Goal: Check status: Check status

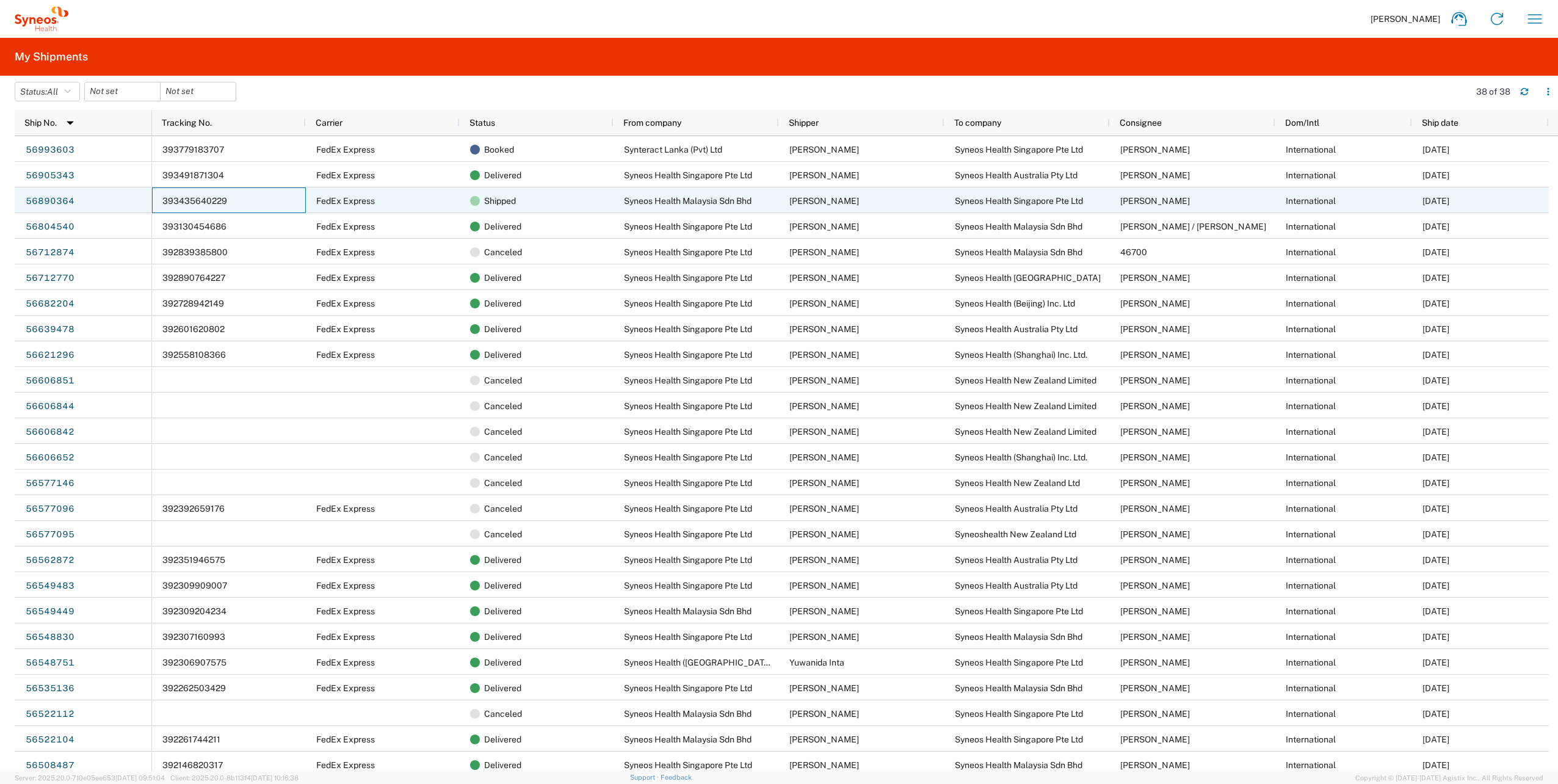
click at [251, 201] on div "393435640229" at bounding box center [229, 200] width 154 height 26
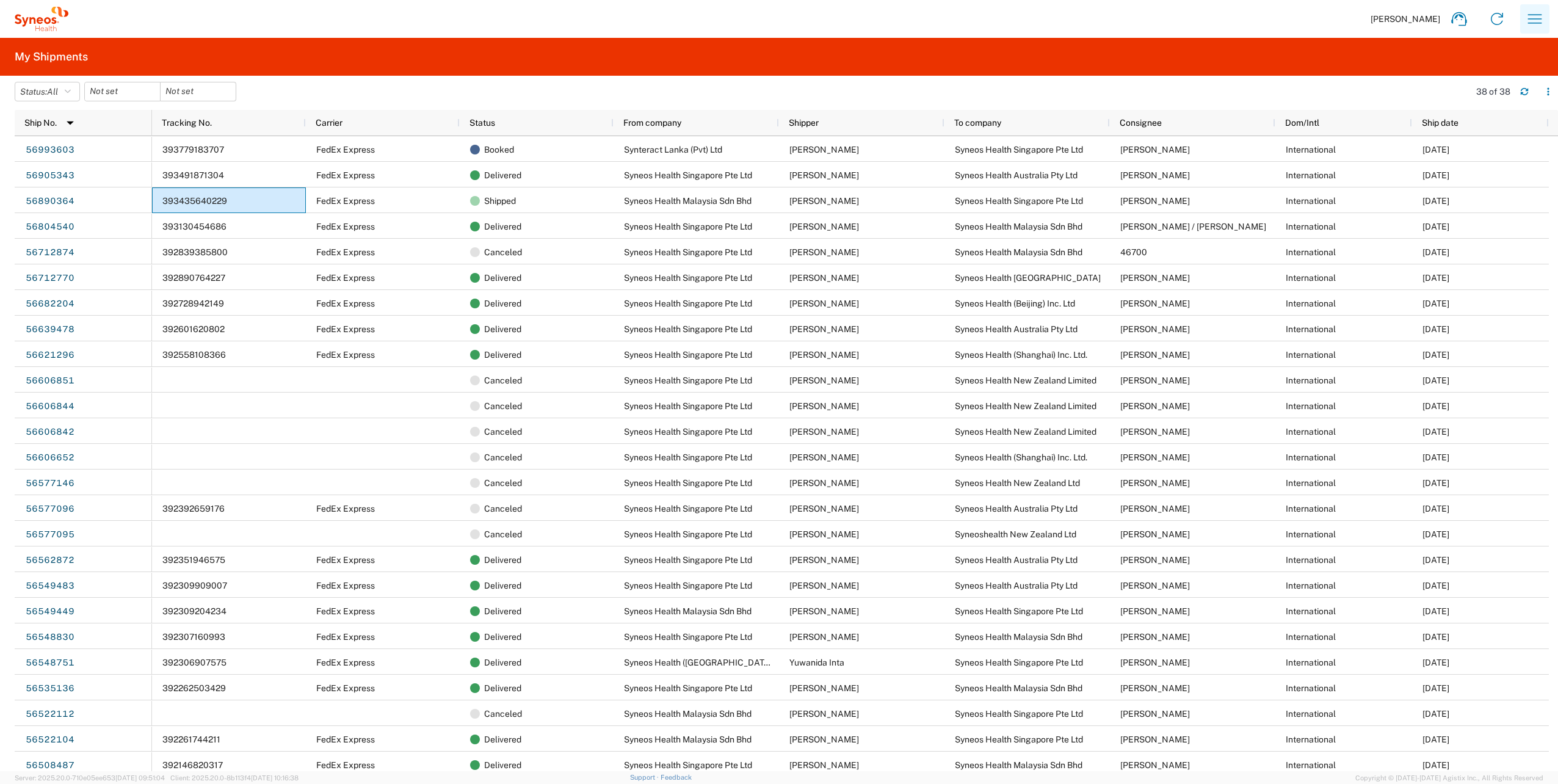
click at [1534, 19] on icon "button" at bounding box center [1535, 18] width 14 height 9
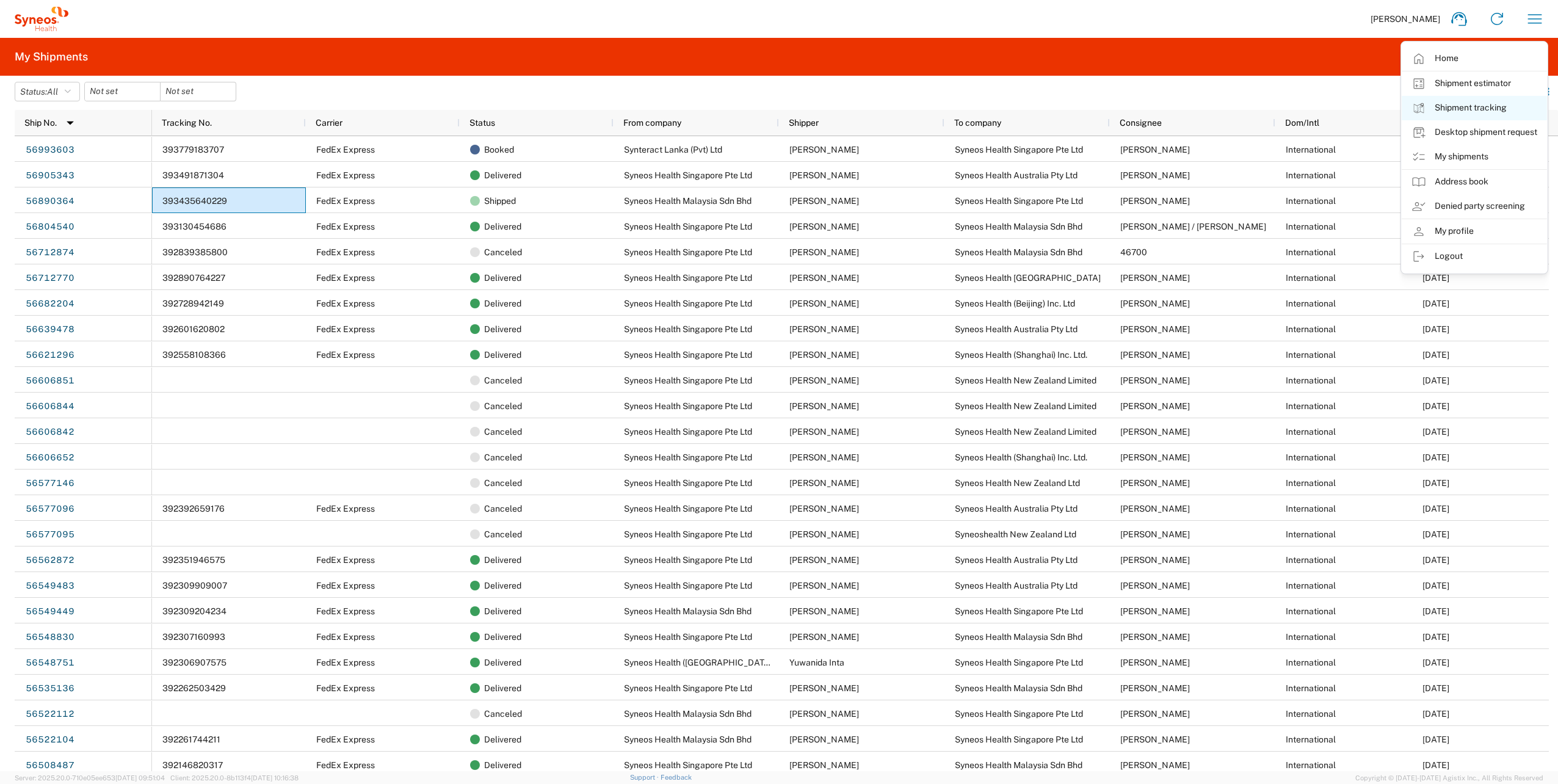
click at [1476, 109] on link "Shipment tracking" at bounding box center [1474, 108] width 145 height 25
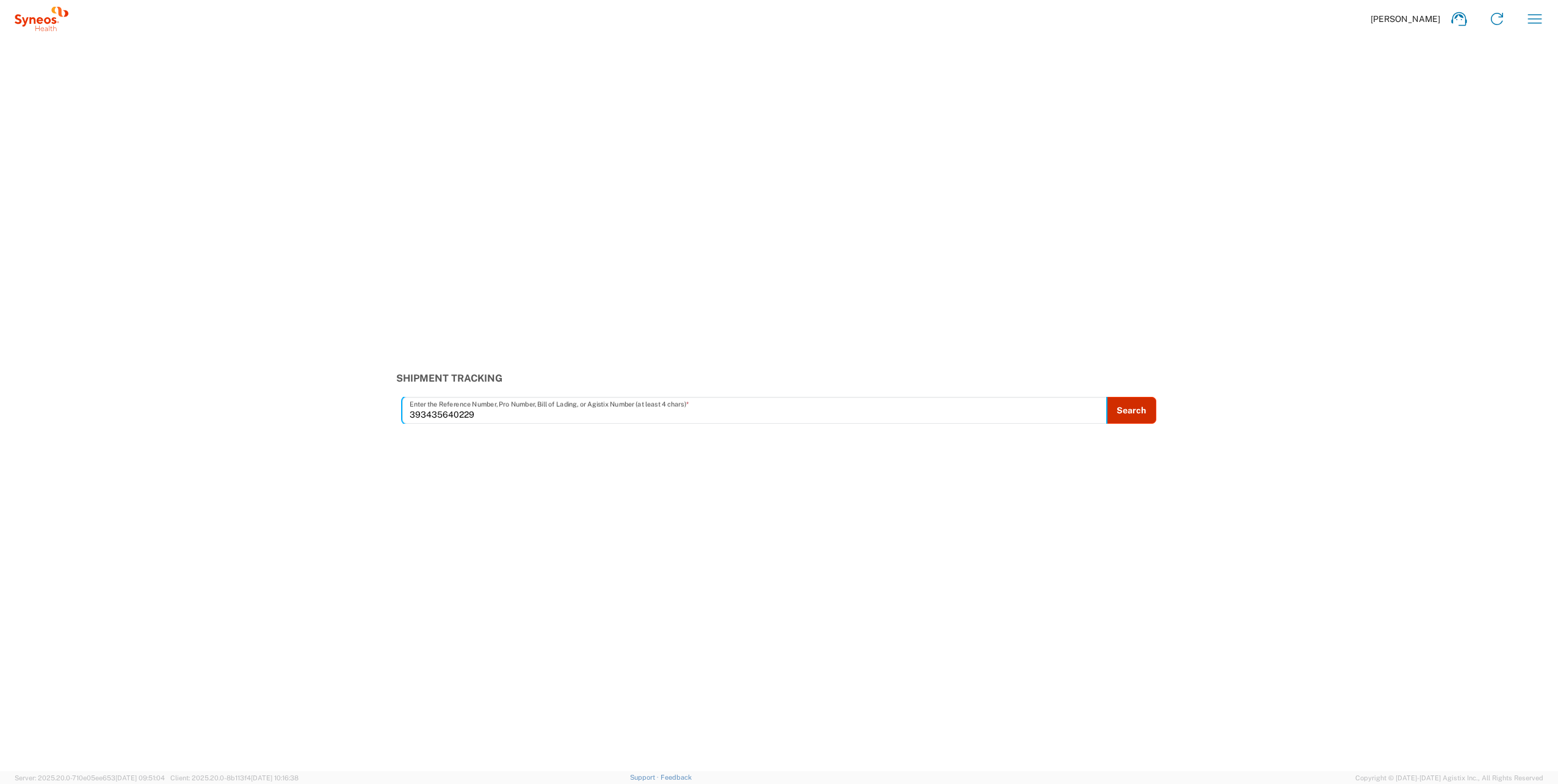
type input "393435640229"
click at [1144, 408] on button "Search" at bounding box center [1130, 410] width 50 height 27
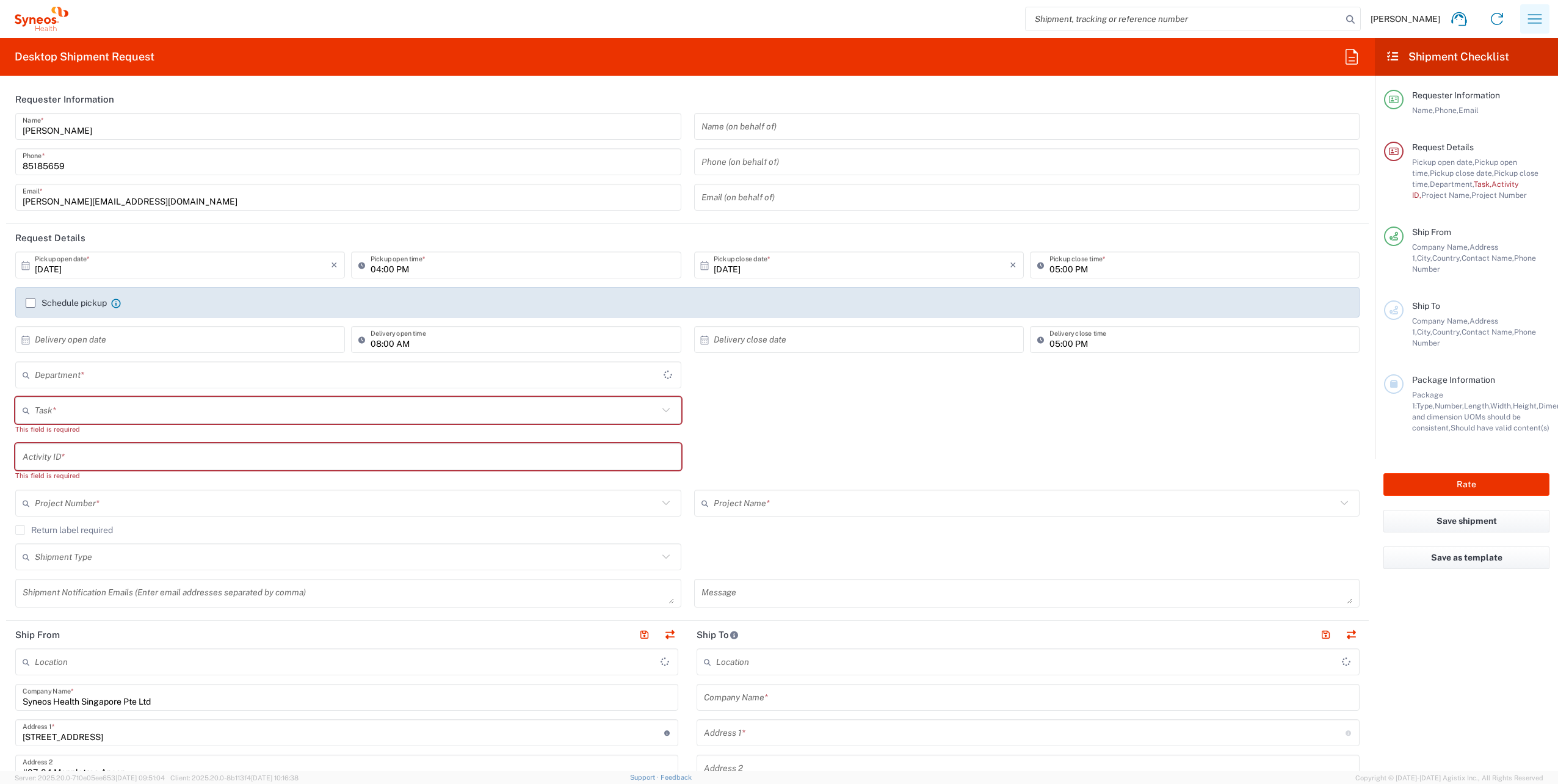
type input "4510"
type input "Singapore"
click at [1533, 23] on icon "button" at bounding box center [1535, 18] width 14 height 9
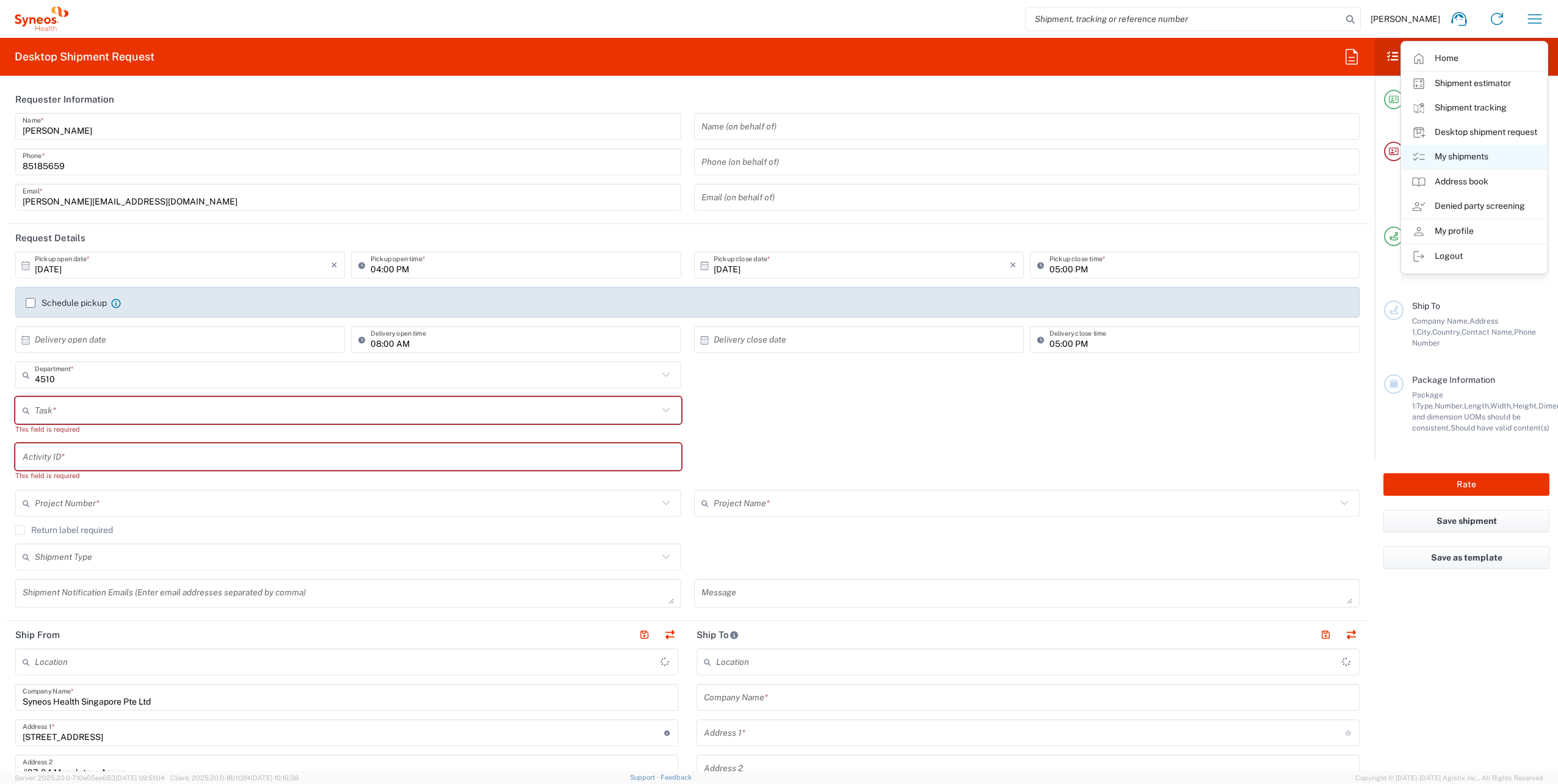
click at [1464, 163] on link "My shipments" at bounding box center [1474, 157] width 145 height 25
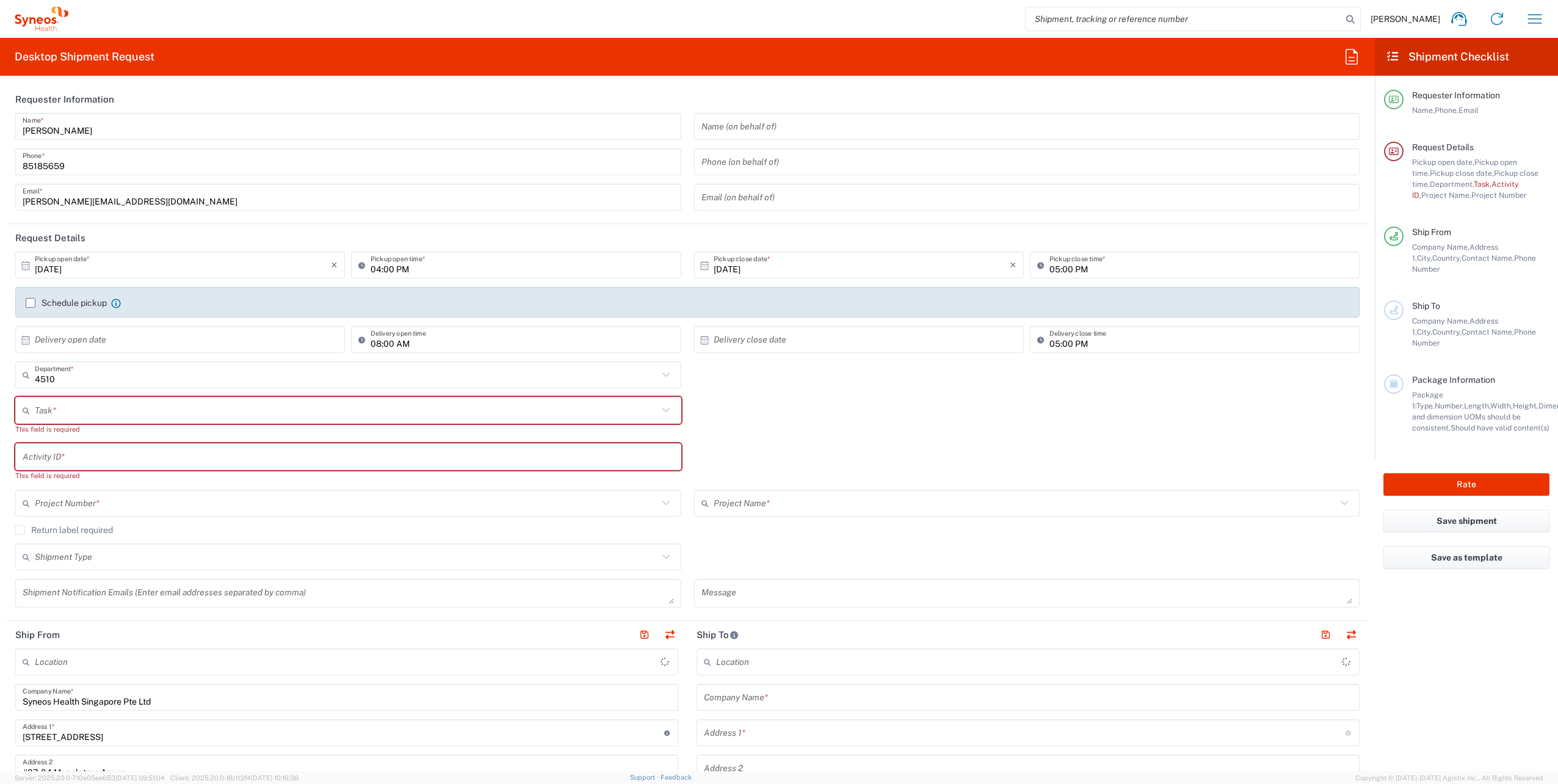
type input "Syneos Health Singapore PteLtd"
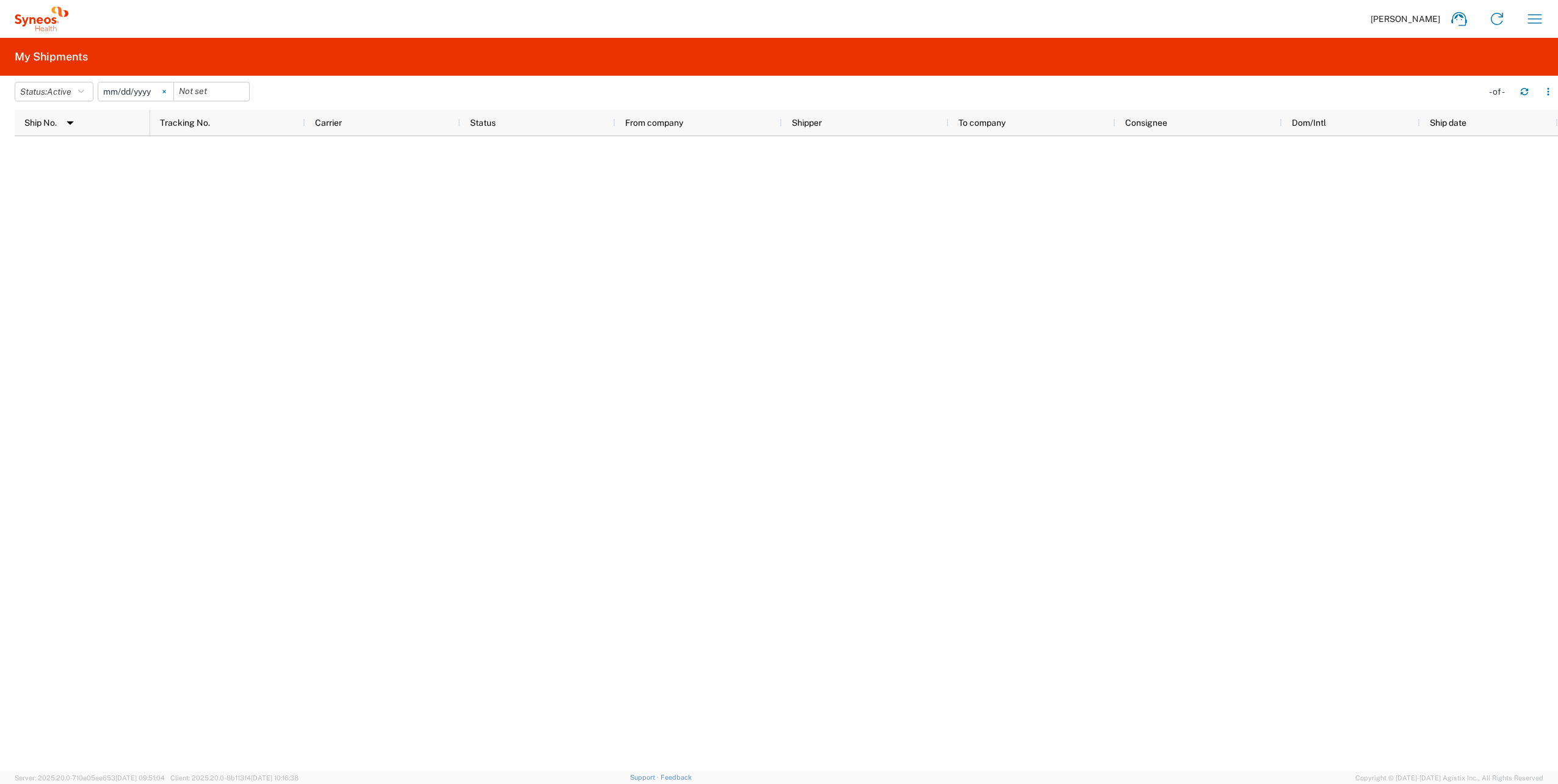
click at [166, 89] on icon at bounding box center [164, 91] width 3 height 3
click at [84, 89] on icon "button" at bounding box center [81, 92] width 6 height 9
click at [61, 152] on span "All" at bounding box center [86, 156] width 142 height 19
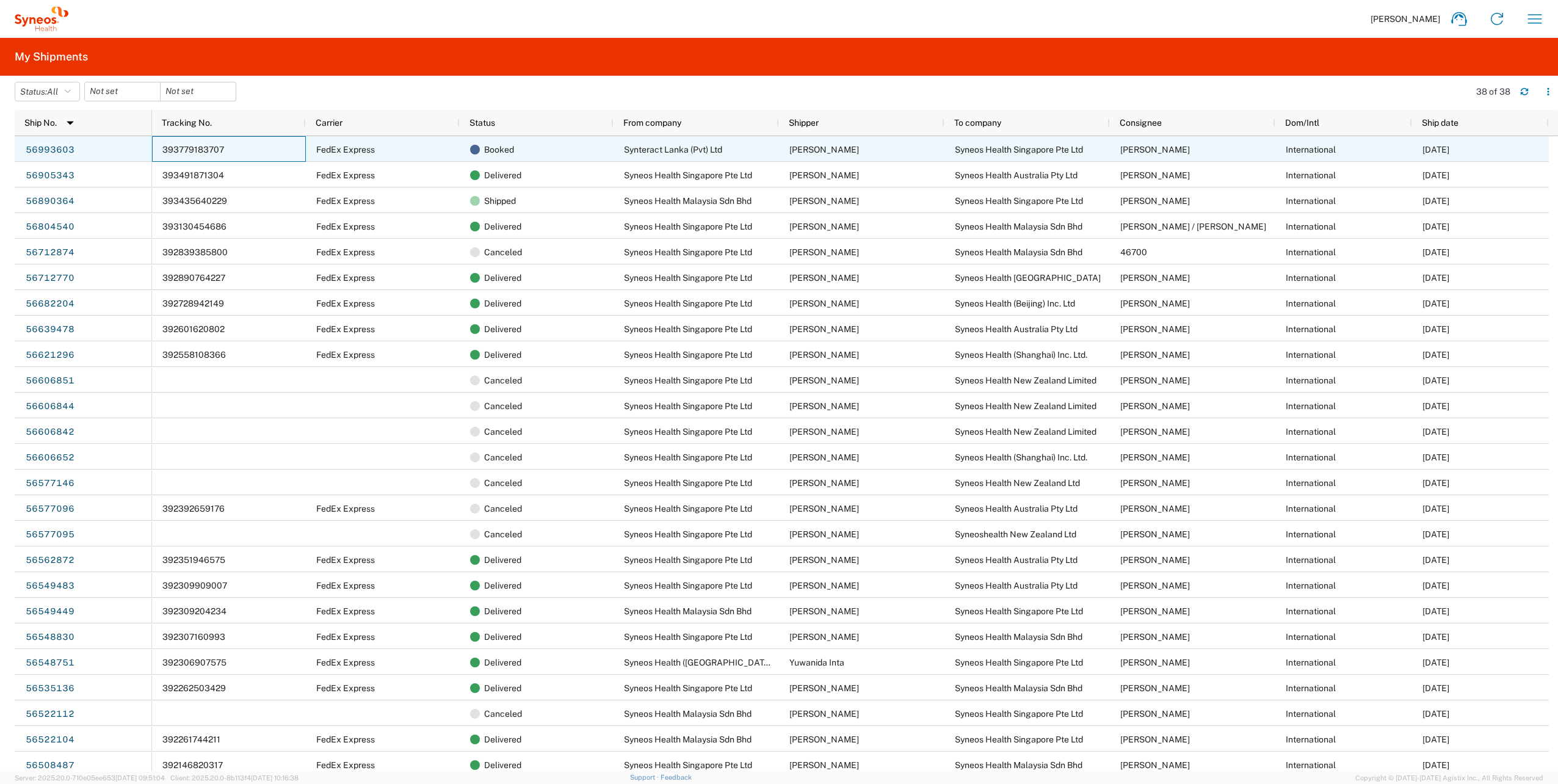
click at [251, 155] on div "393779183707" at bounding box center [229, 149] width 154 height 26
